Goal: Task Accomplishment & Management: Manage account settings

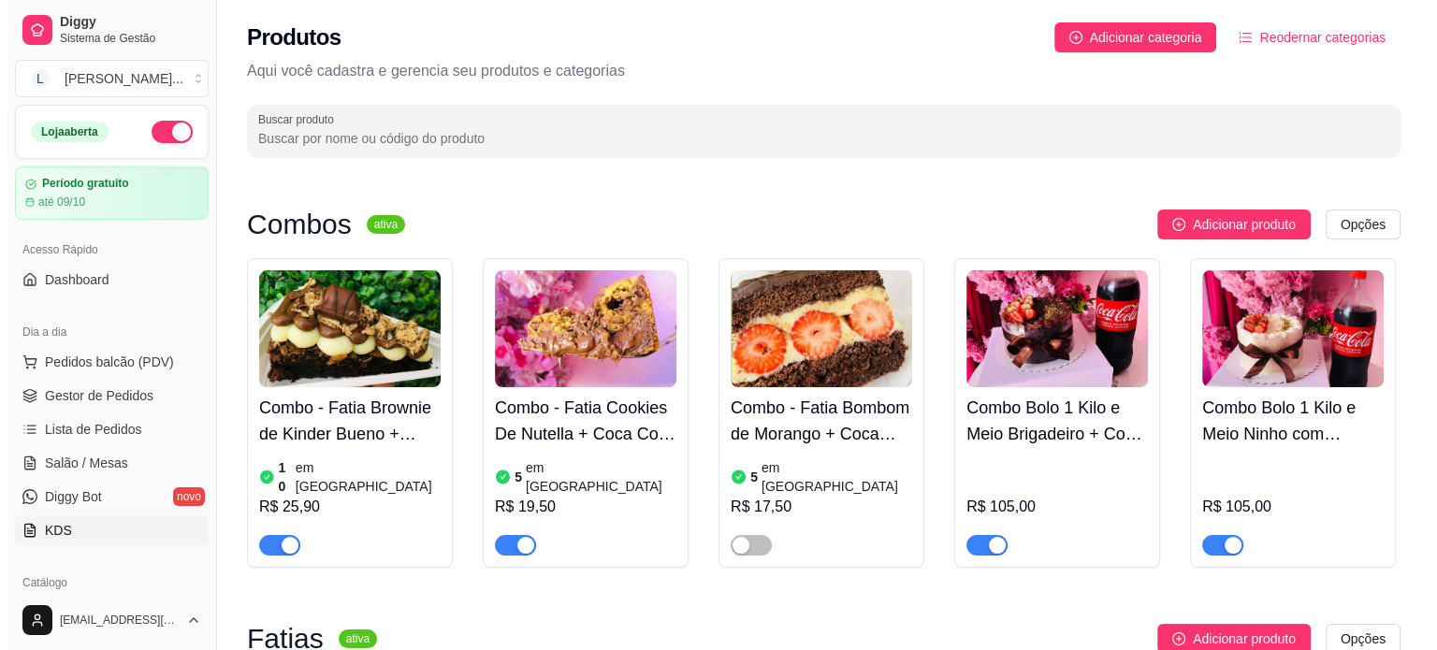
scroll to position [281, 0]
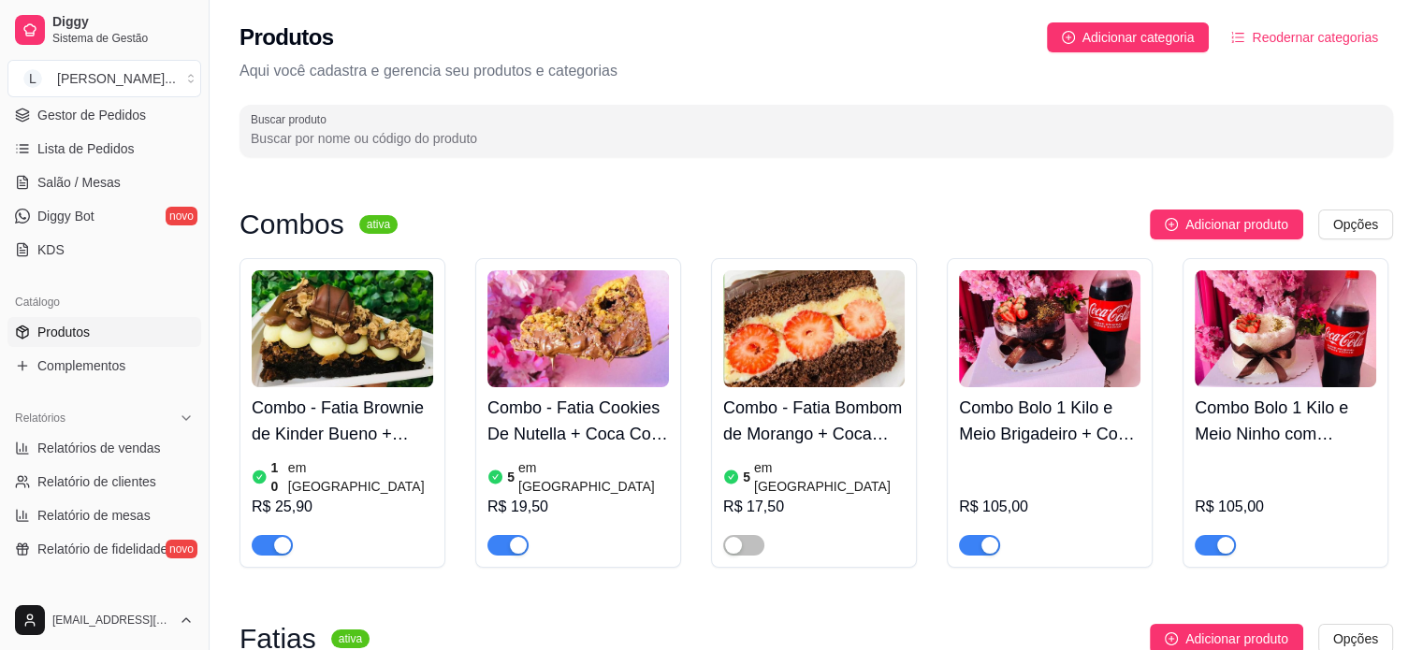
click at [124, 101] on div "Diggy Sistema de Gestão L Lika Cakes ..." at bounding box center [104, 52] width 209 height 105
click at [141, 124] on link "Gestor de Pedidos" at bounding box center [104, 115] width 194 height 30
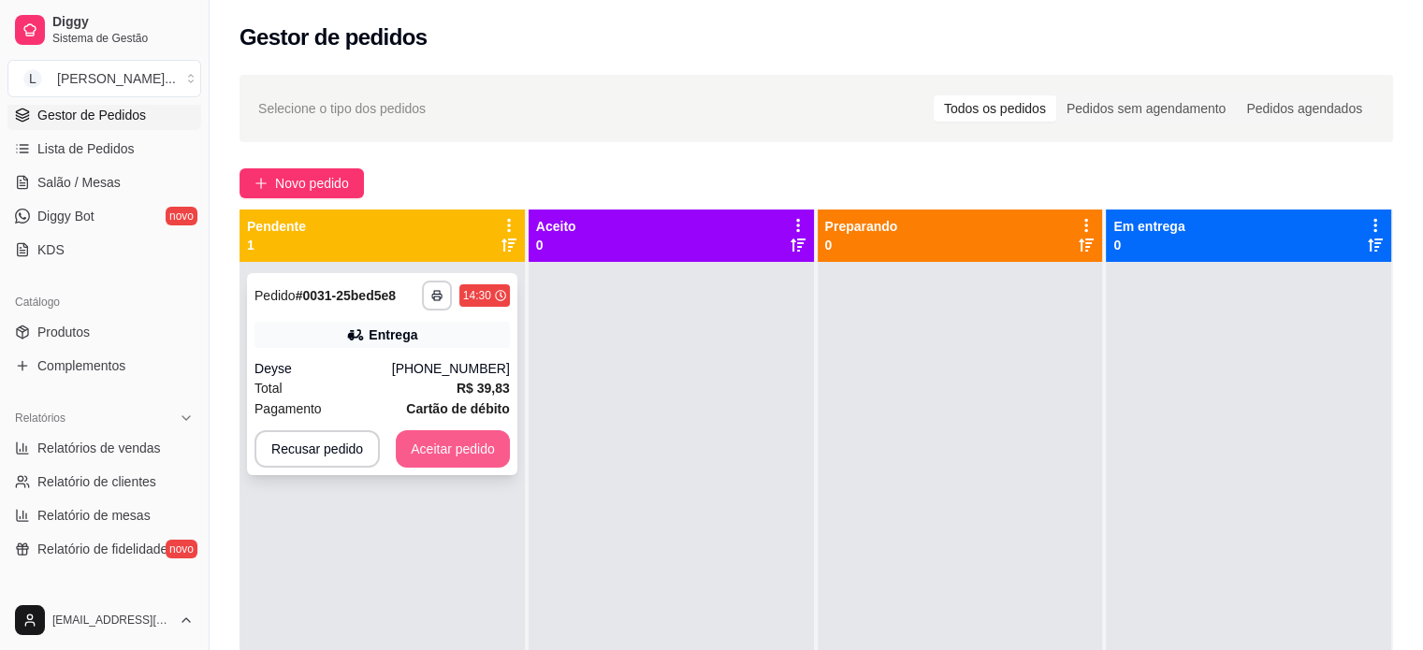
click at [449, 440] on button "Aceitar pedido" at bounding box center [453, 448] width 114 height 37
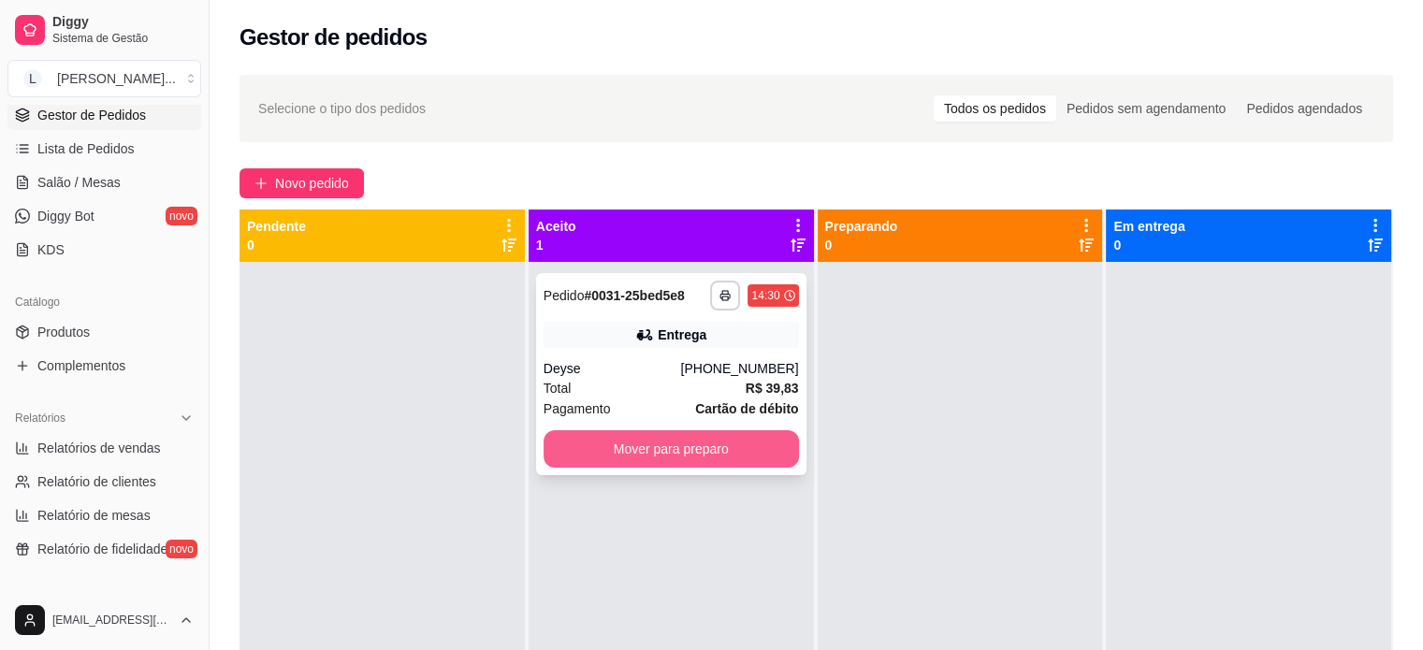
click at [676, 451] on button "Mover para preparo" at bounding box center [671, 448] width 255 height 37
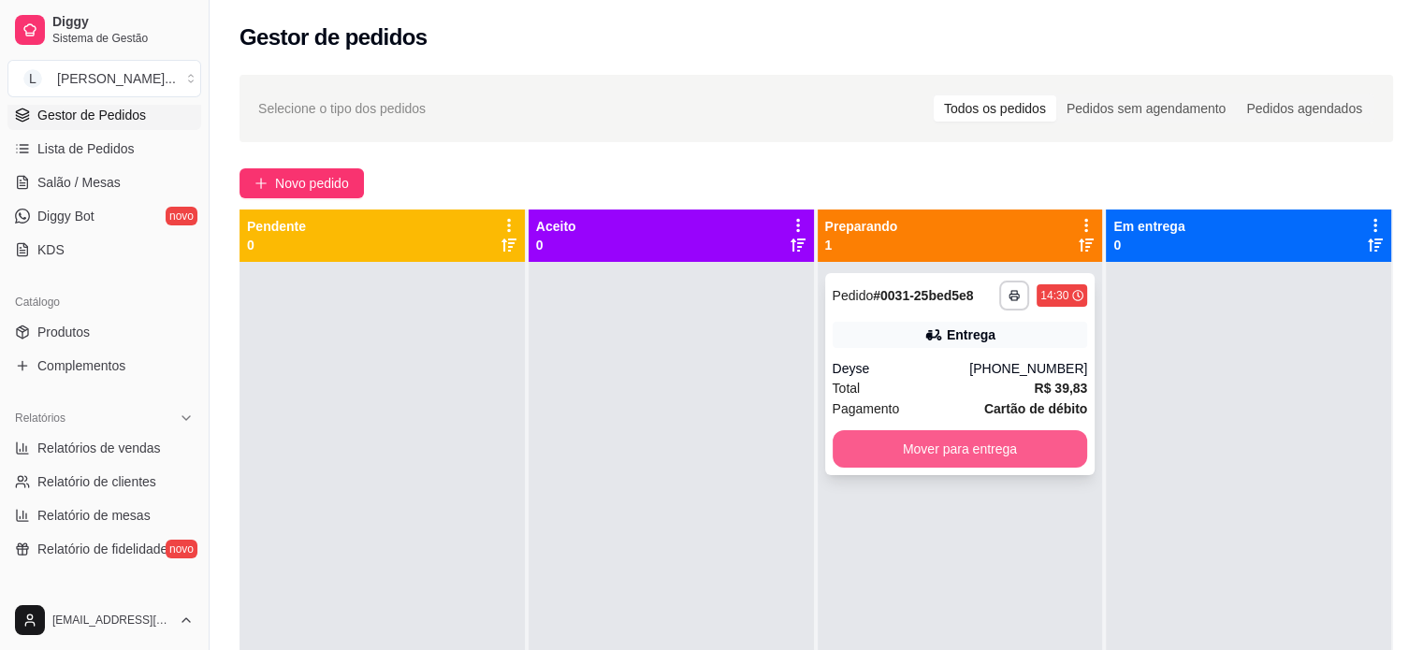
click at [995, 450] on button "Mover para entrega" at bounding box center [960, 448] width 255 height 37
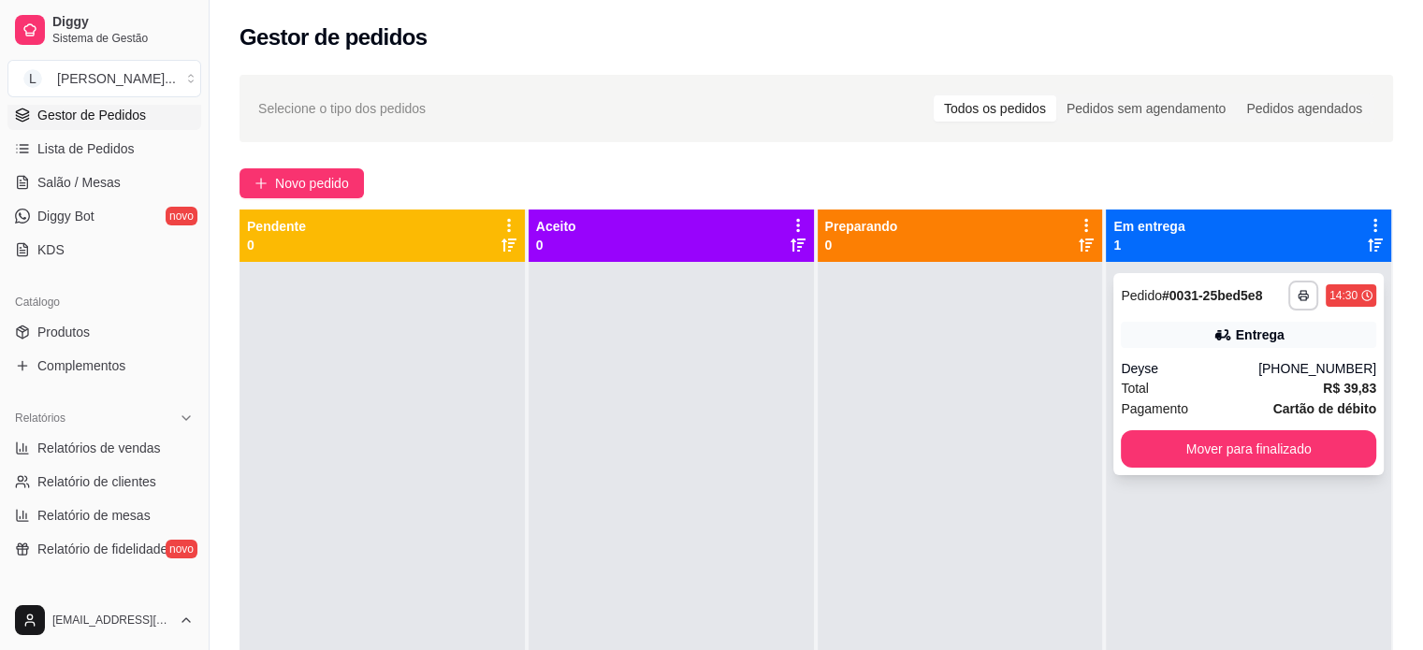
click at [1187, 385] on div "Total R$ 39,83" at bounding box center [1248, 388] width 255 height 21
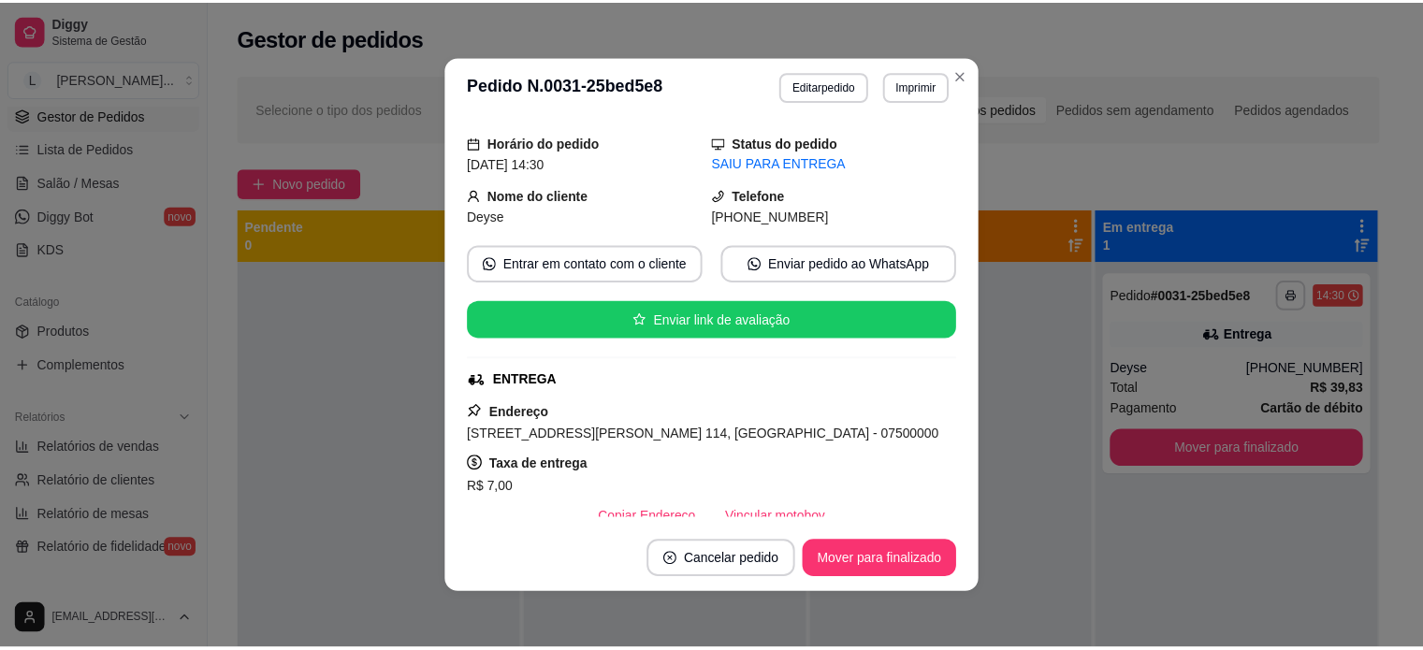
scroll to position [94, 0]
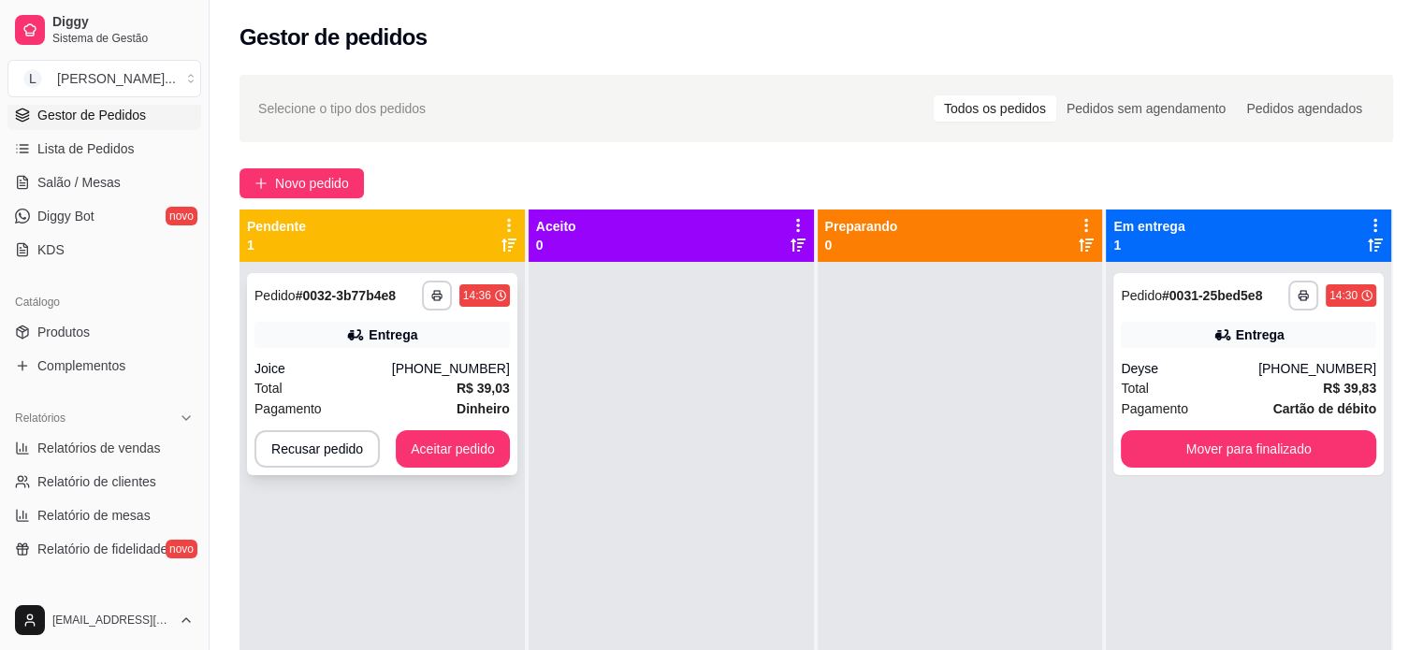
click at [466, 458] on button "Aceitar pedido" at bounding box center [453, 448] width 114 height 37
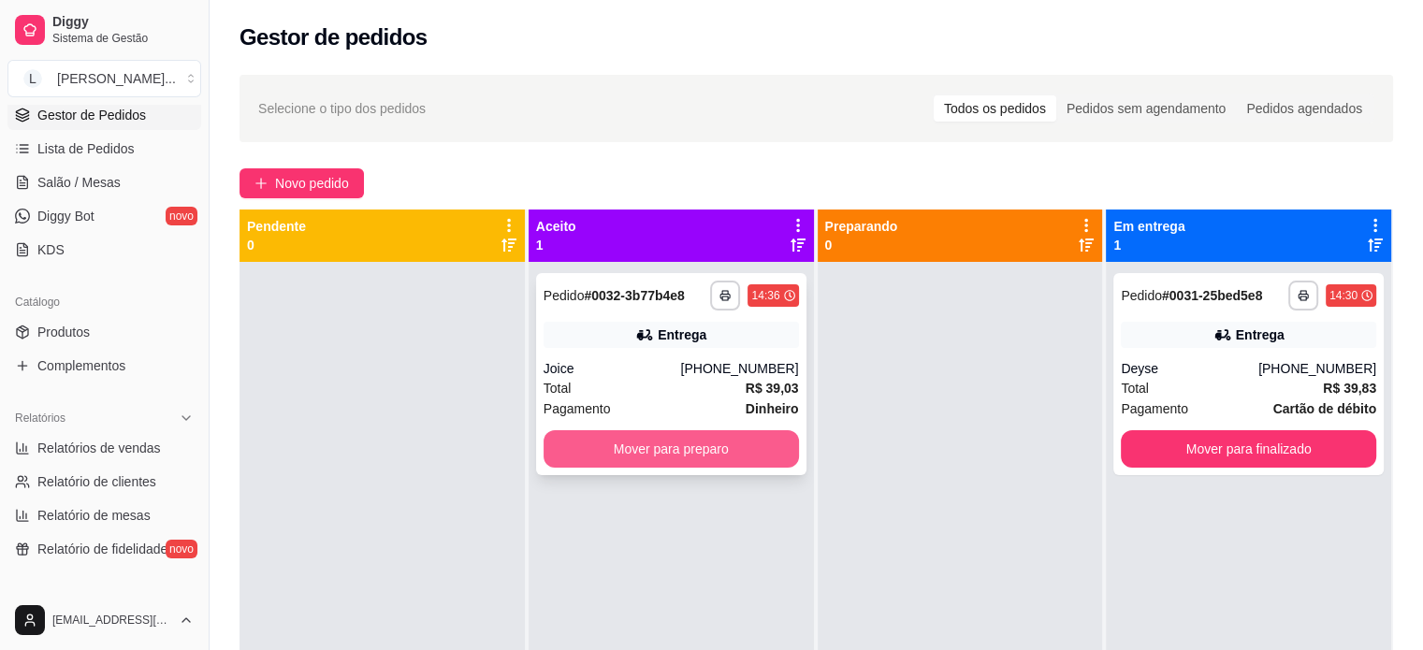
click at [714, 448] on button "Mover para preparo" at bounding box center [671, 448] width 255 height 37
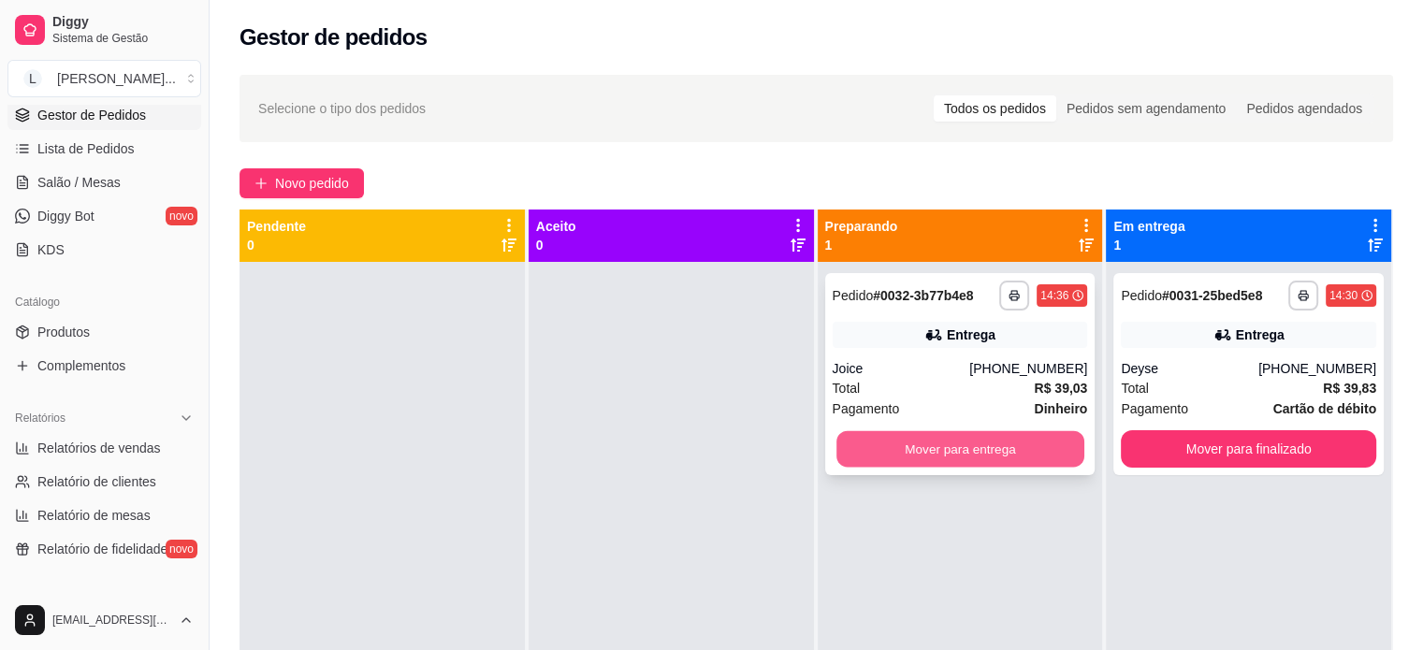
click at [910, 444] on button "Mover para entrega" at bounding box center [961, 449] width 248 height 36
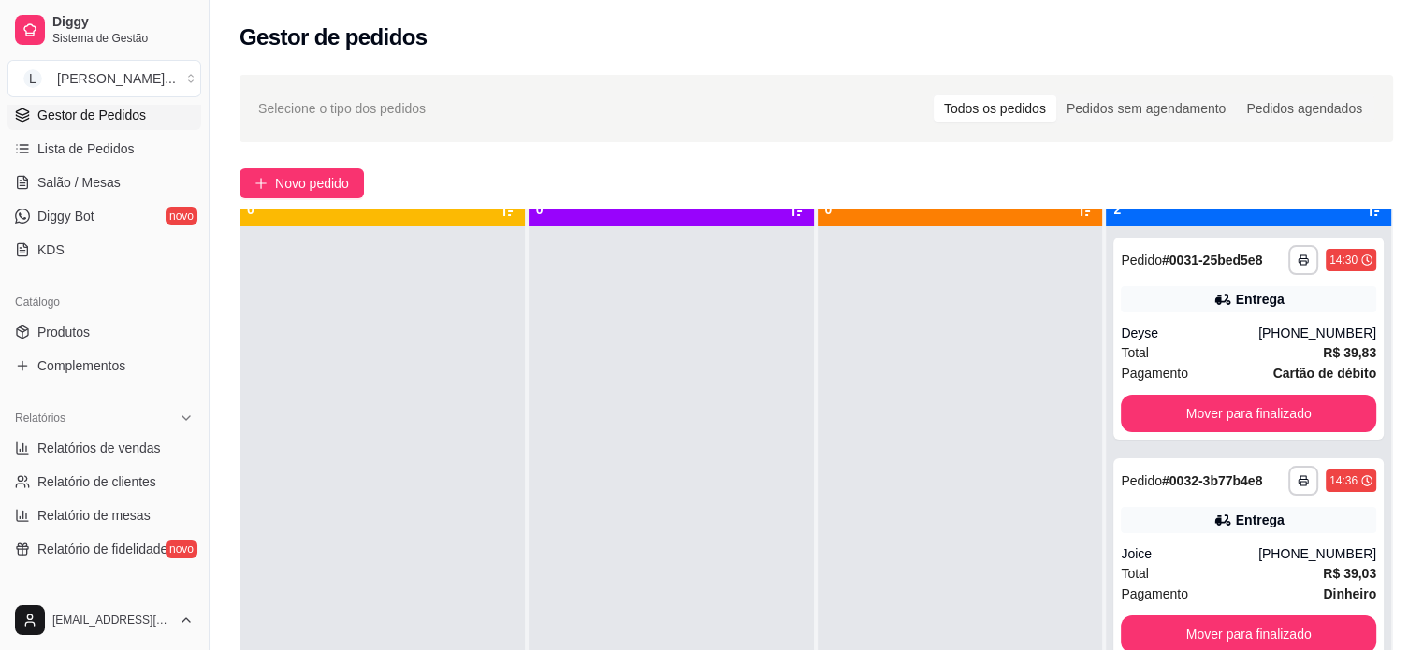
scroll to position [52, 0]
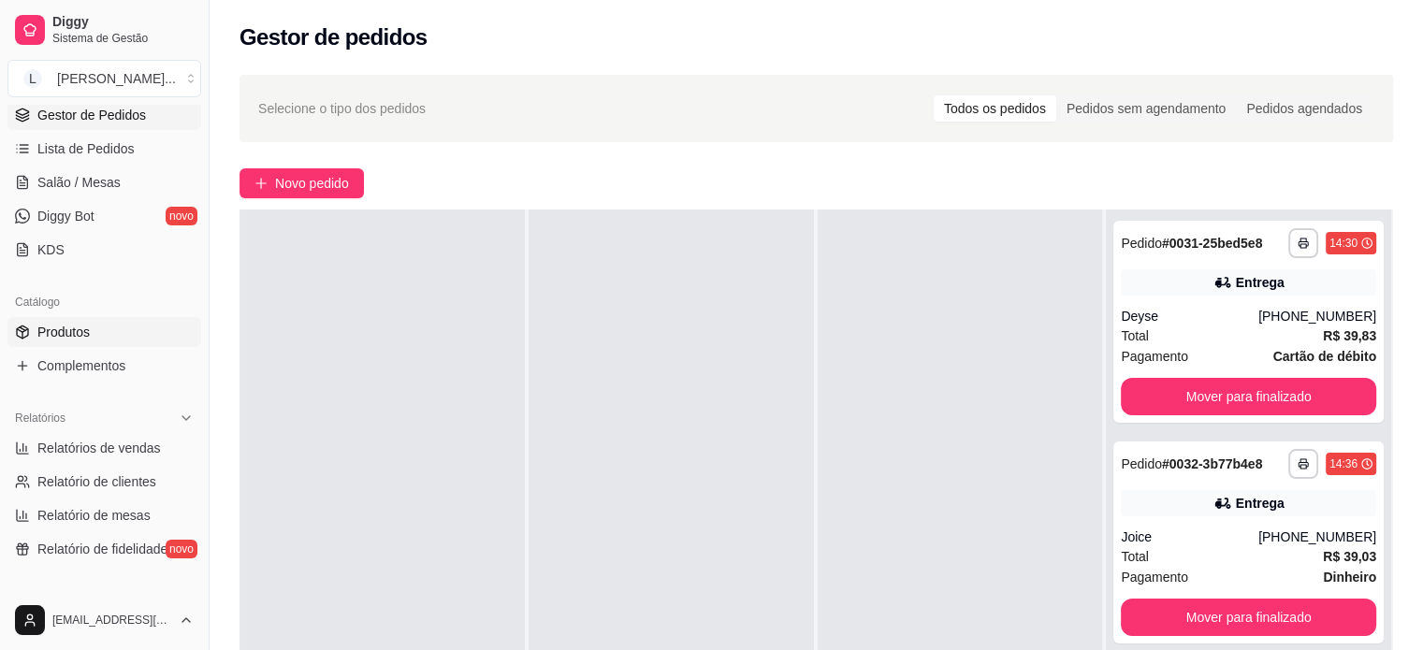
click at [66, 336] on span "Produtos" at bounding box center [63, 332] width 52 height 19
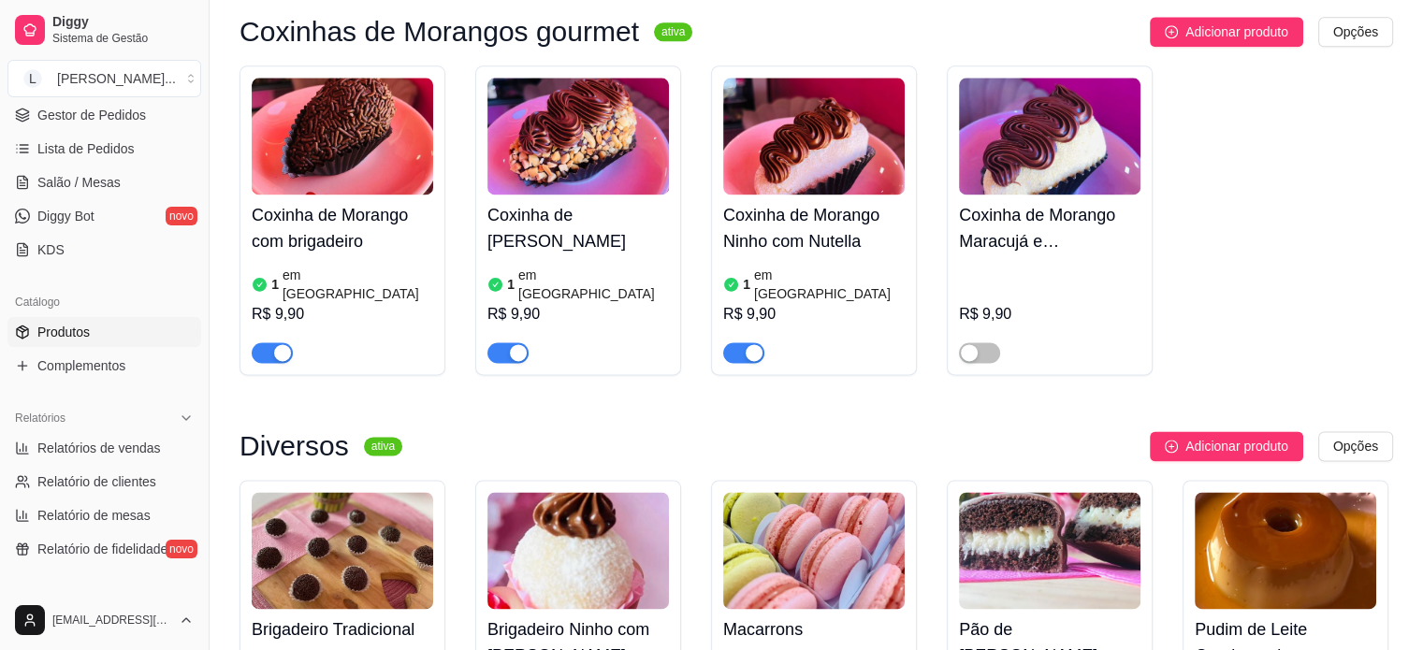
scroll to position [2620, 0]
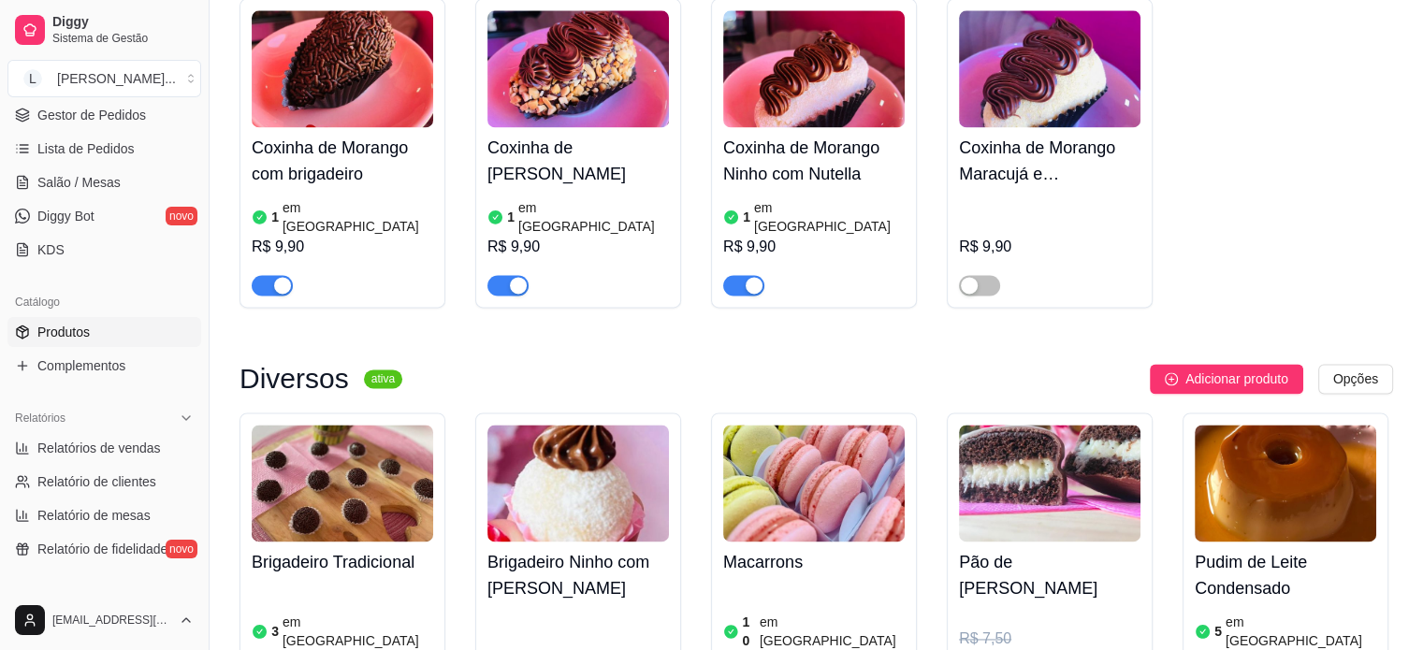
drag, startPoint x: 502, startPoint y: 557, endPoint x: 516, endPoint y: 542, distance: 21.2
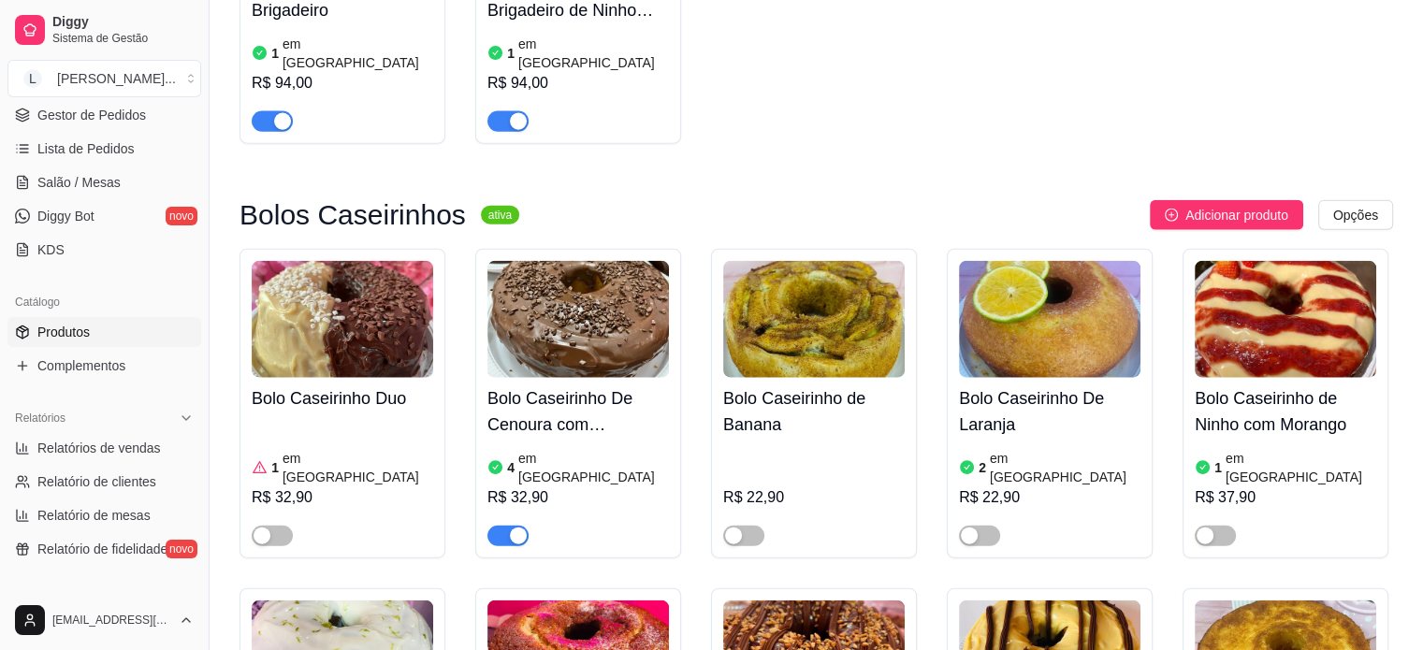
scroll to position [4491, 0]
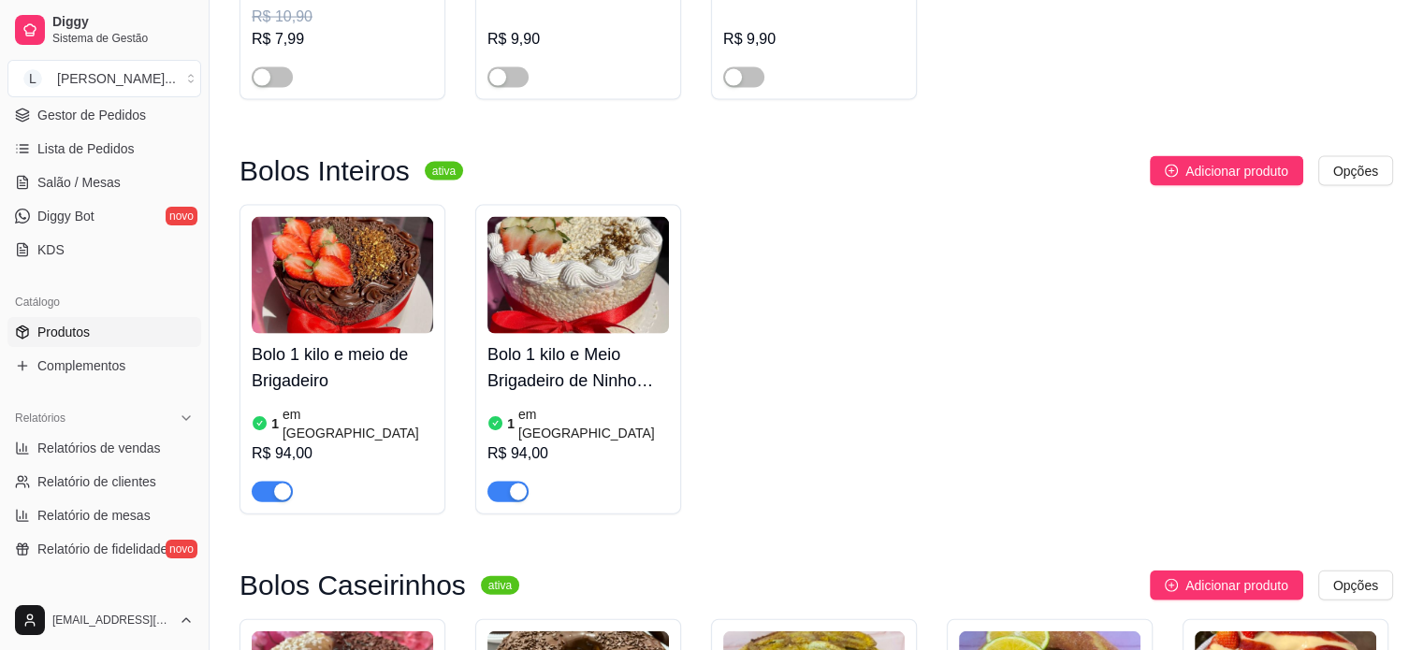
scroll to position [3836, 0]
